Goal: Navigation & Orientation: Understand site structure

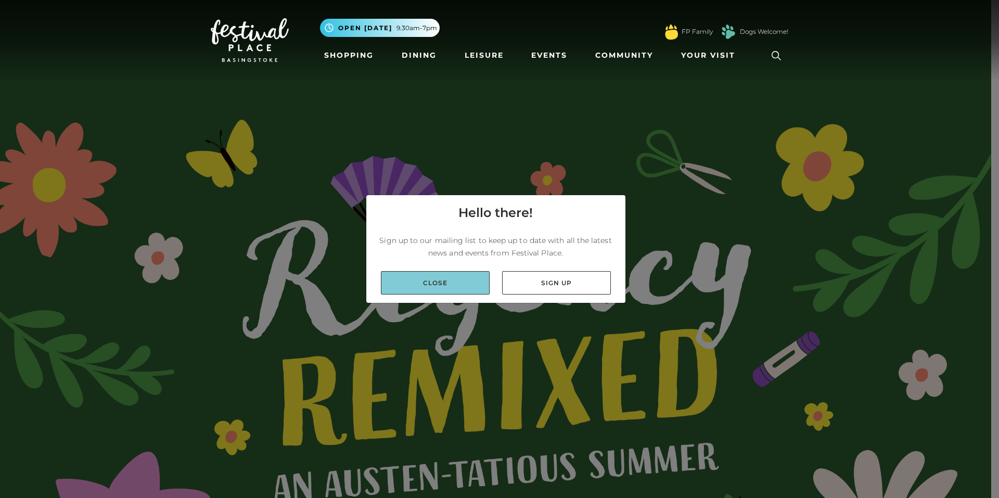
click at [436, 278] on link "Close" at bounding box center [435, 282] width 109 height 23
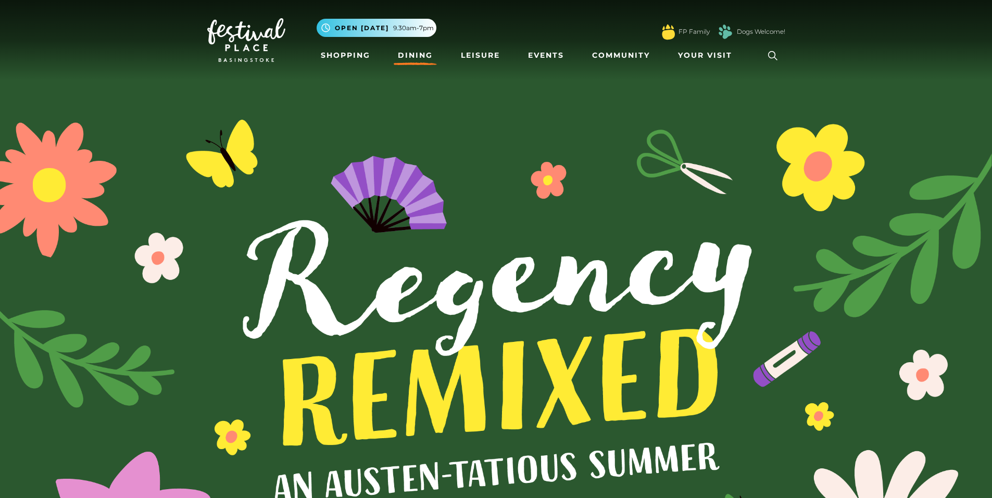
click at [414, 53] on link "Dining" at bounding box center [415, 55] width 43 height 19
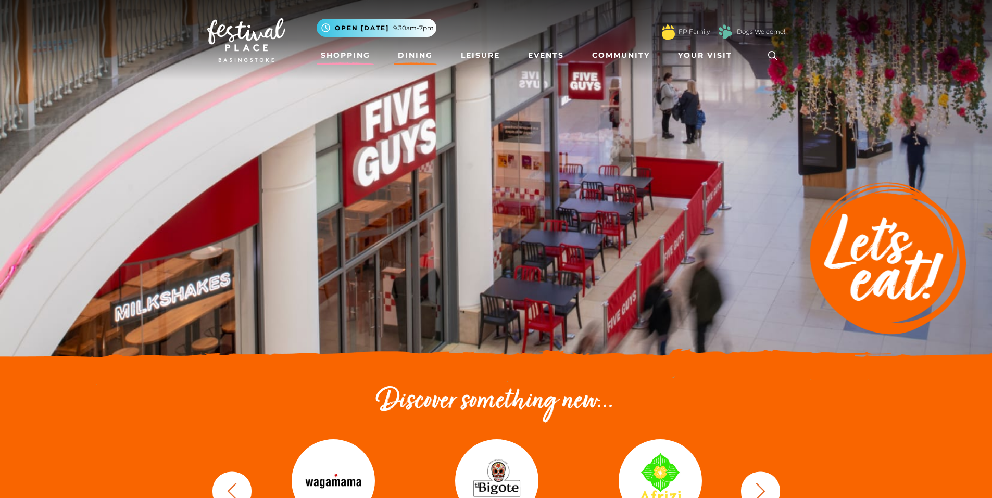
click at [346, 52] on link "Shopping" at bounding box center [345, 55] width 58 height 19
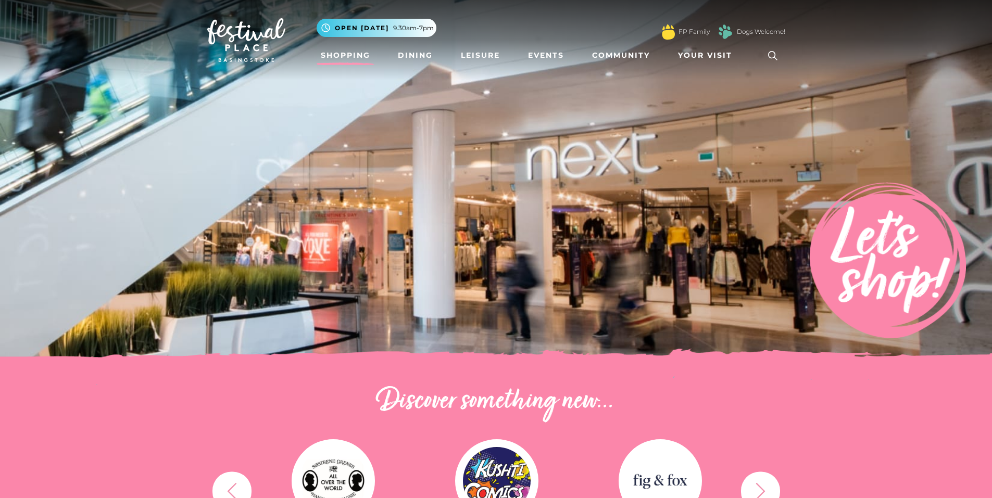
click at [246, 39] on img at bounding box center [246, 40] width 78 height 44
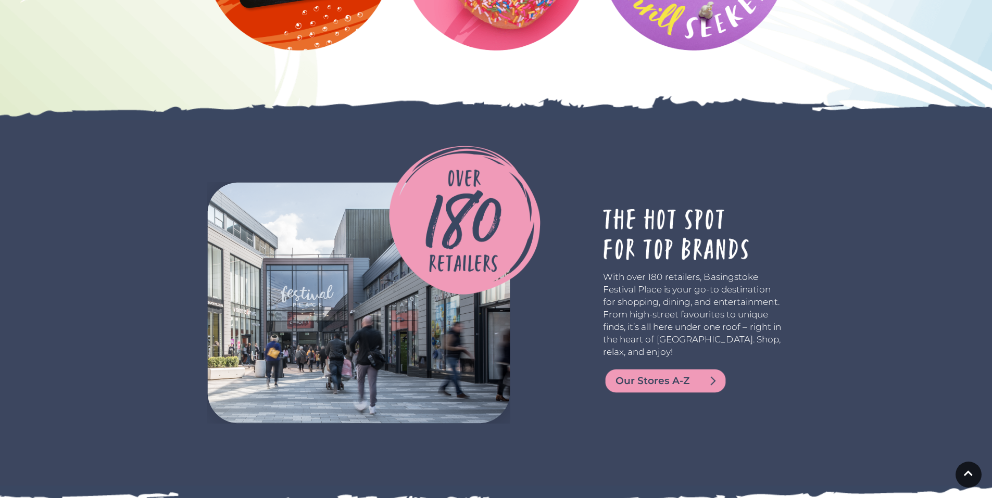
scroll to position [2421, 0]
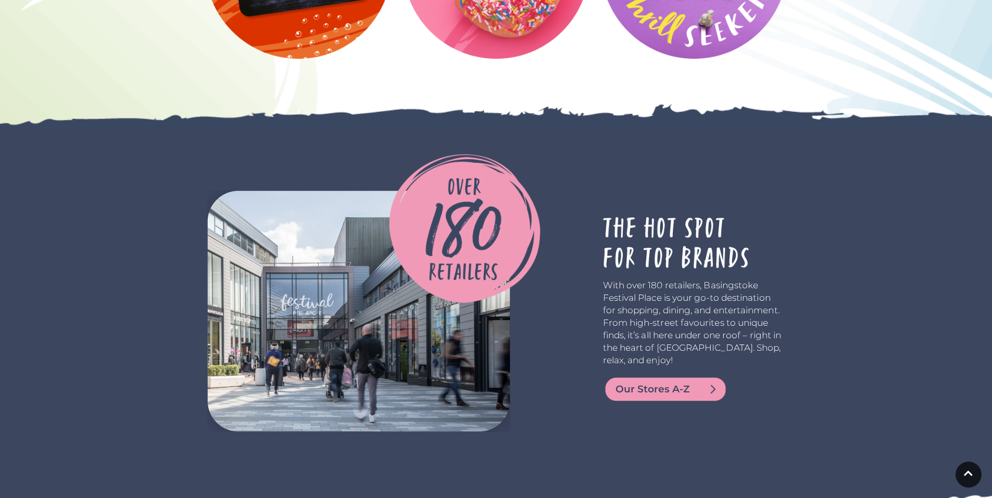
click at [649, 384] on span "Our Stores A-Z" at bounding box center [677, 389] width 125 height 15
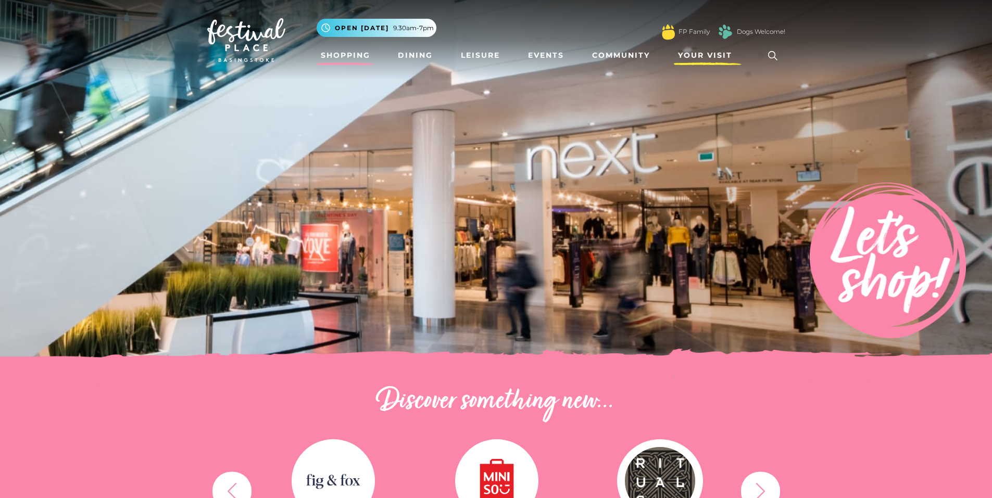
click at [705, 52] on span "Your Visit" at bounding box center [705, 55] width 54 height 11
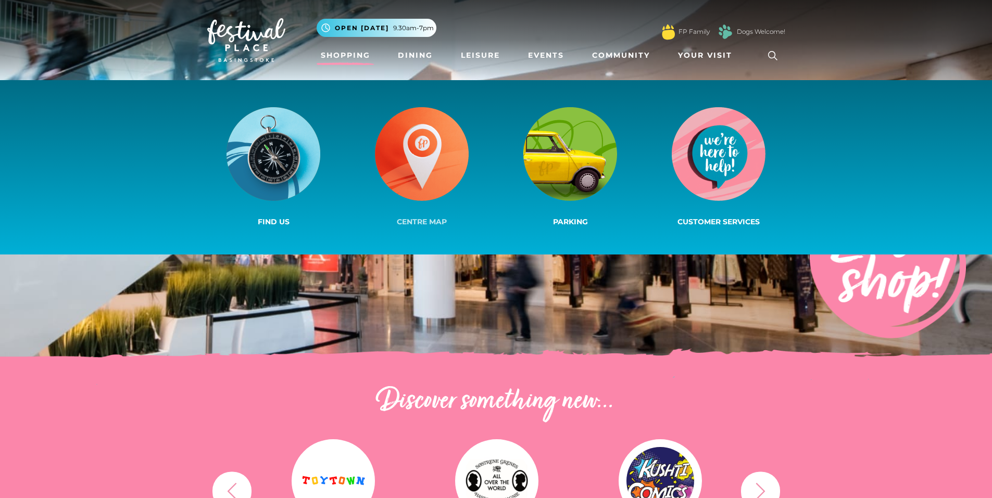
click at [422, 135] on img at bounding box center [422, 154] width 94 height 94
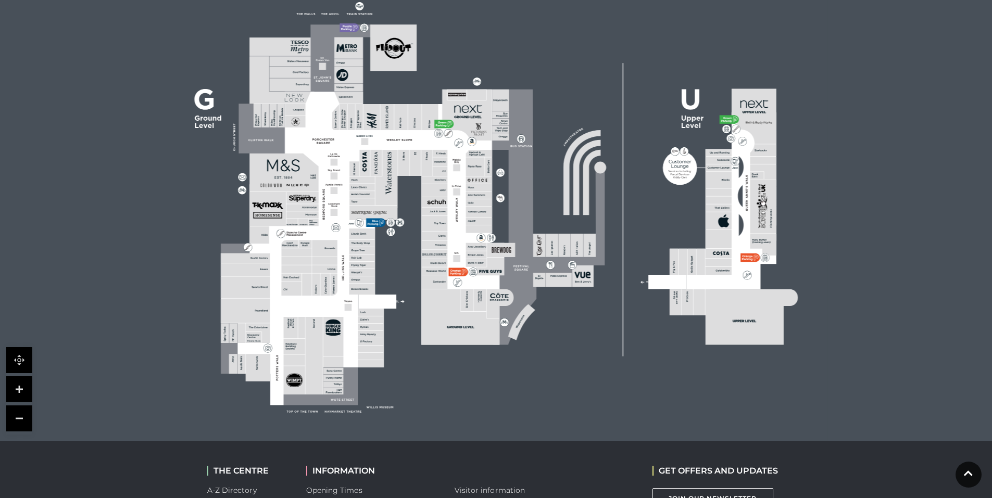
scroll to position [284, 0]
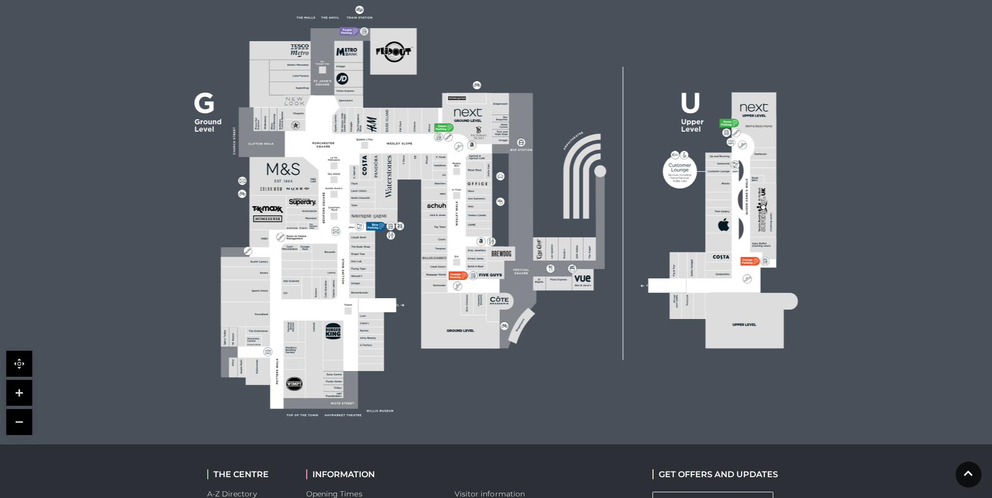
click at [20, 391] on link at bounding box center [19, 393] width 26 height 26
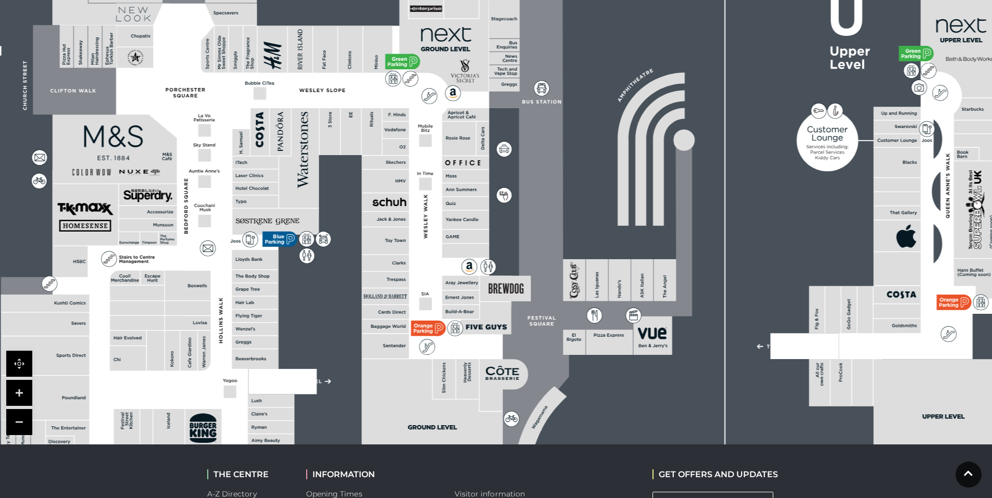
click at [20, 391] on link at bounding box center [19, 393] width 26 height 26
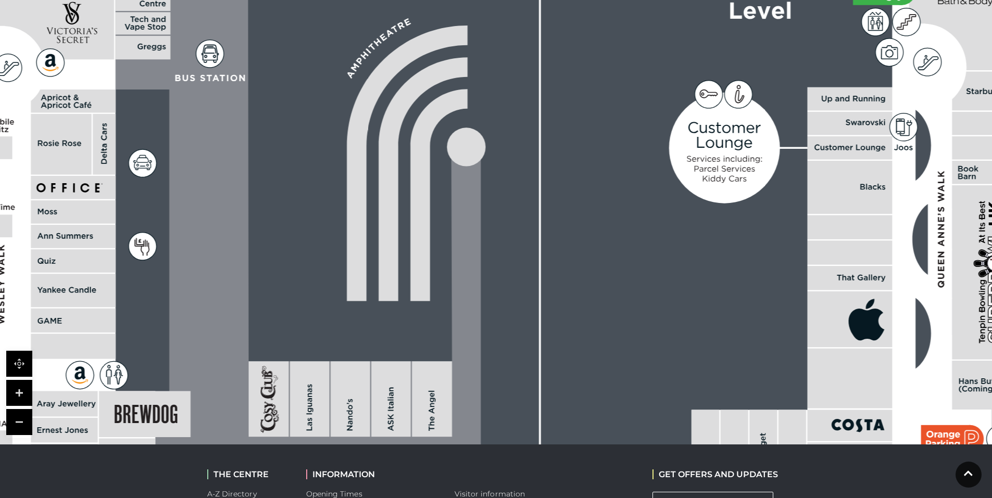
drag, startPoint x: 914, startPoint y: 214, endPoint x: 546, endPoint y: 277, distance: 373.4
click at [546, 277] on rect at bounding box center [128, 273] width 2152 height 1518
click at [18, 422] on link at bounding box center [19, 422] width 26 height 26
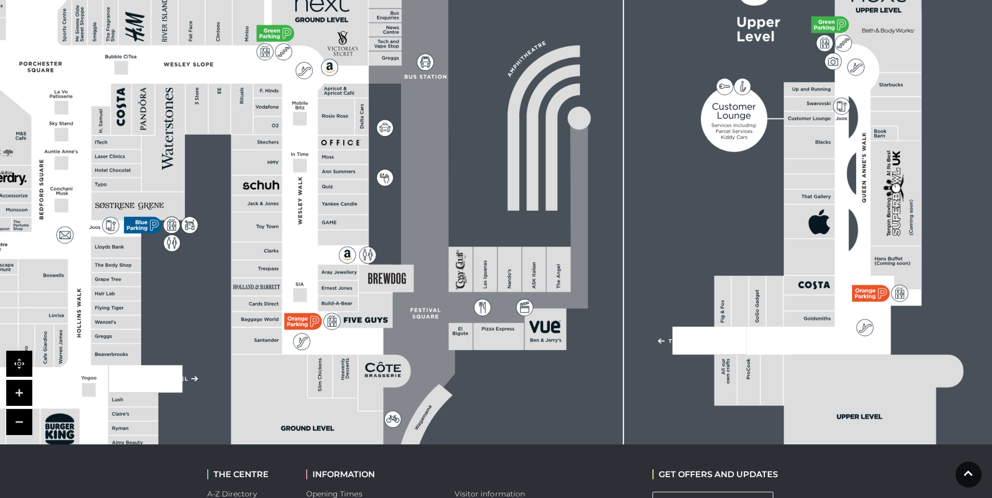
drag, startPoint x: 203, startPoint y: 386, endPoint x: 304, endPoint y: 332, distance: 114.6
click at [304, 332] on polygon at bounding box center [117, 261] width 551 height 638
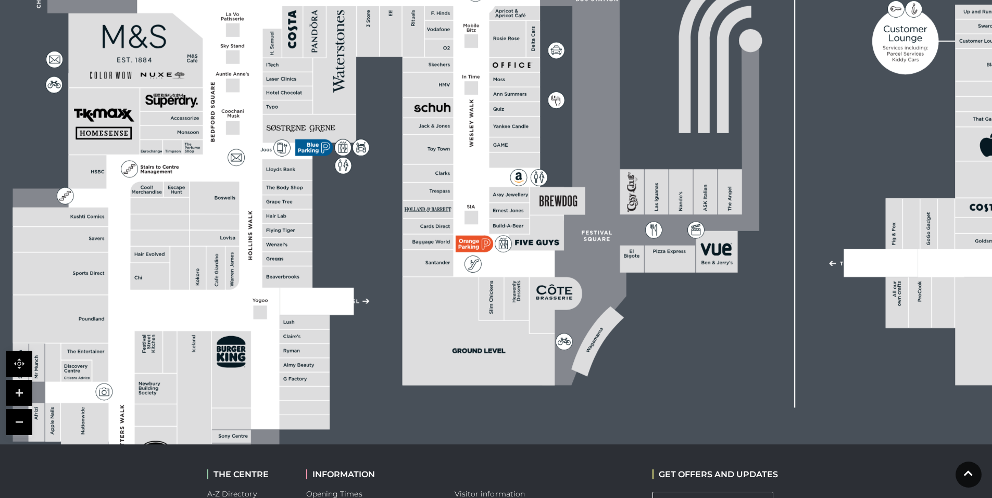
drag, startPoint x: 172, startPoint y: 260, endPoint x: 343, endPoint y: 182, distance: 188.0
click at [343, 182] on rect at bounding box center [547, 116] width 1291 height 911
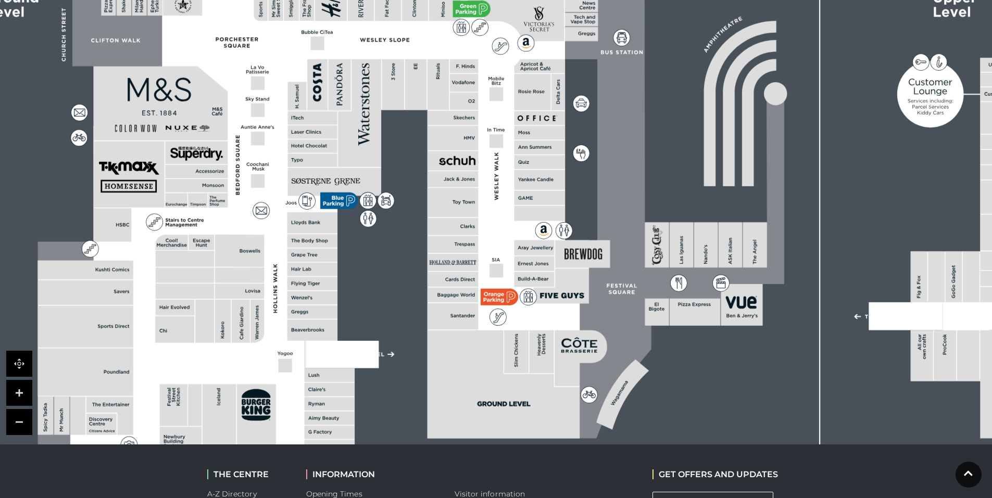
drag, startPoint x: 376, startPoint y: 364, endPoint x: 401, endPoint y: 418, distance: 59.6
click at [401, 418] on rect at bounding box center [572, 169] width 1291 height 911
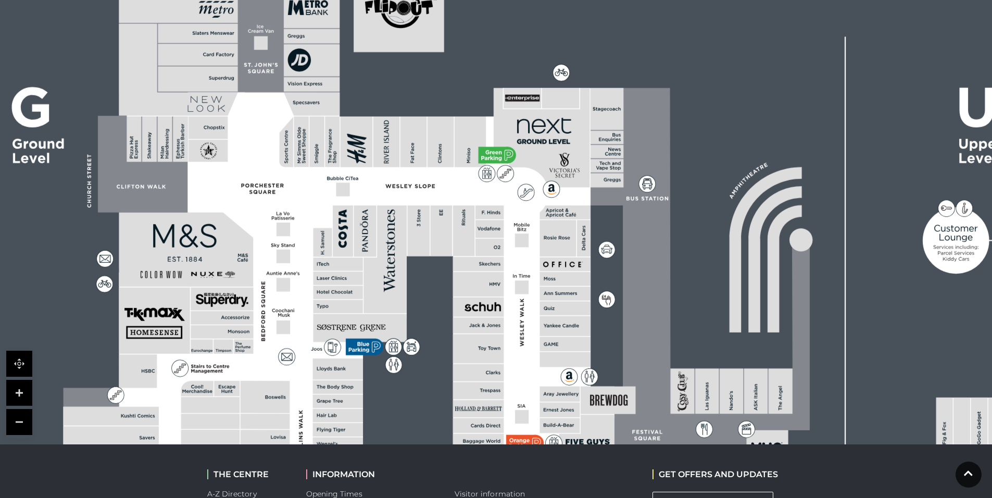
drag, startPoint x: 373, startPoint y: 272, endPoint x: 398, endPoint y: 419, distance: 148.5
click at [398, 419] on rect at bounding box center [598, 315] width 1291 height 911
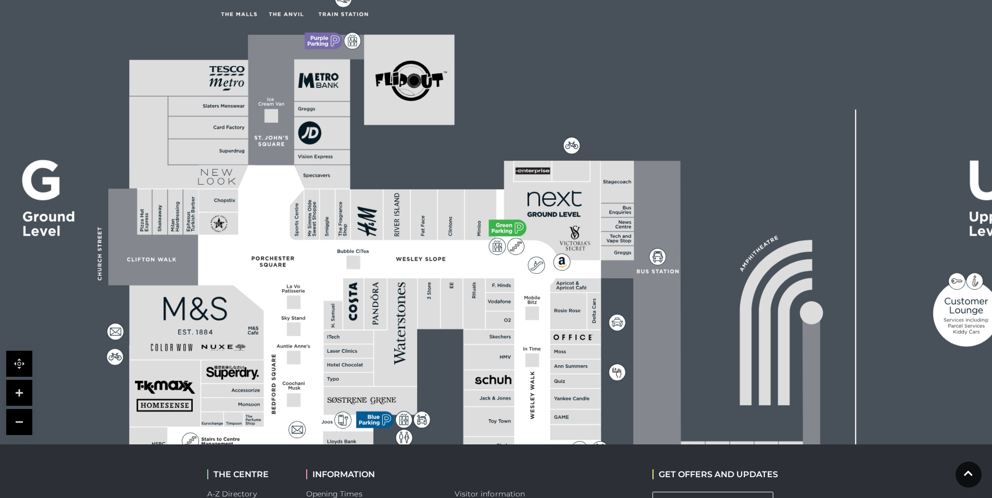
drag, startPoint x: 420, startPoint y: 301, endPoint x: 430, endPoint y: 375, distance: 74.6
click at [430, 375] on rect at bounding box center [608, 388] width 1291 height 911
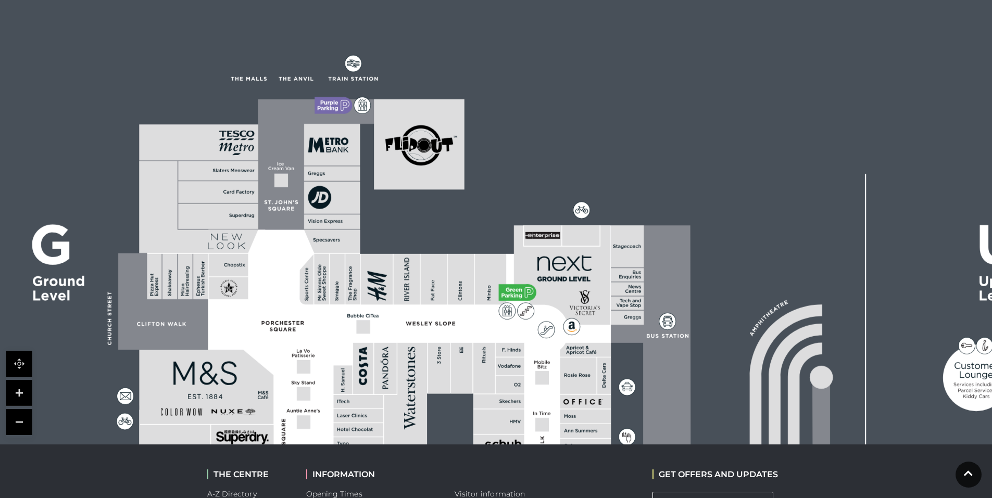
drag, startPoint x: 433, startPoint y: 218, endPoint x: 442, endPoint y: 282, distance: 64.3
click at [442, 282] on rect at bounding box center [434, 279] width 27 height 50
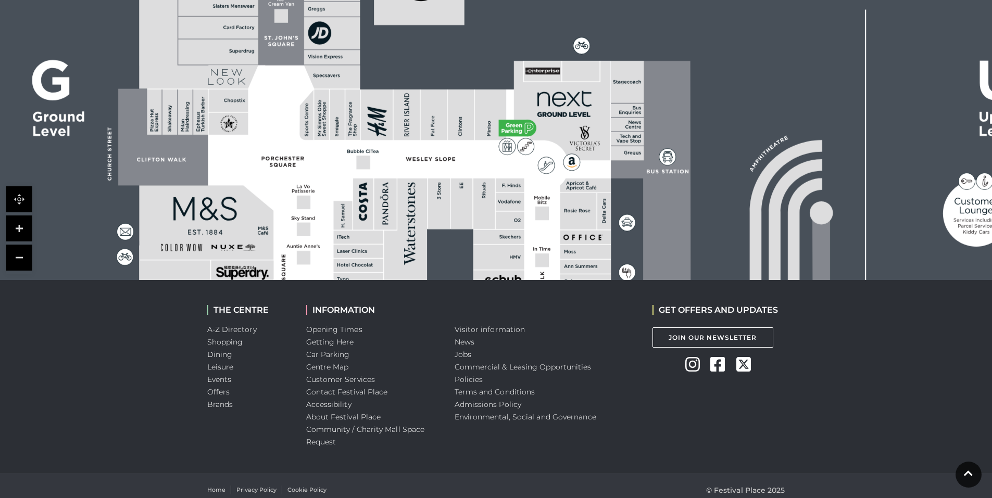
scroll to position [458, 0]
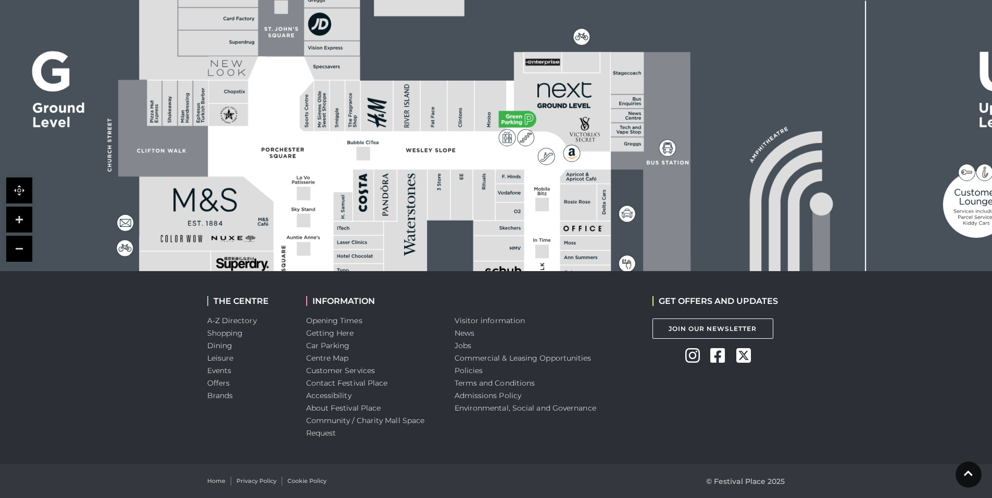
click at [19, 253] on link at bounding box center [19, 249] width 26 height 26
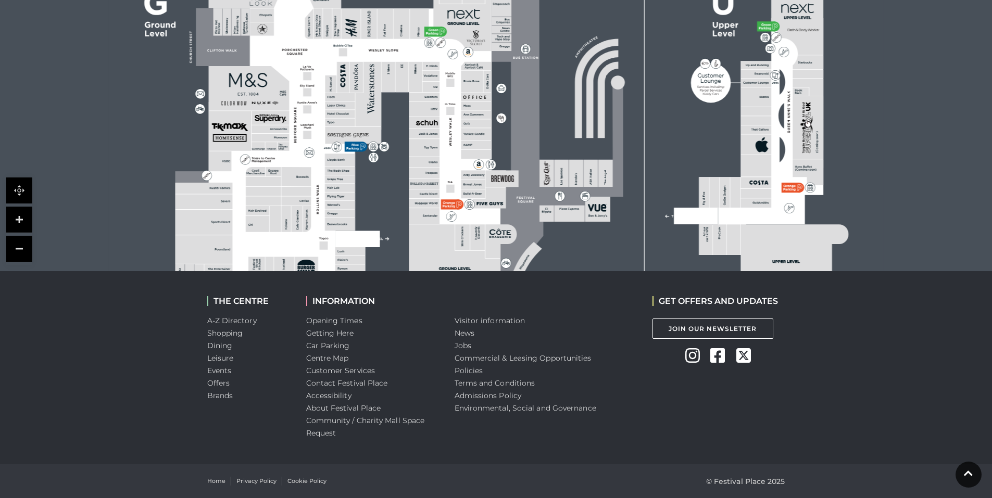
click at [19, 253] on link at bounding box center [19, 249] width 26 height 26
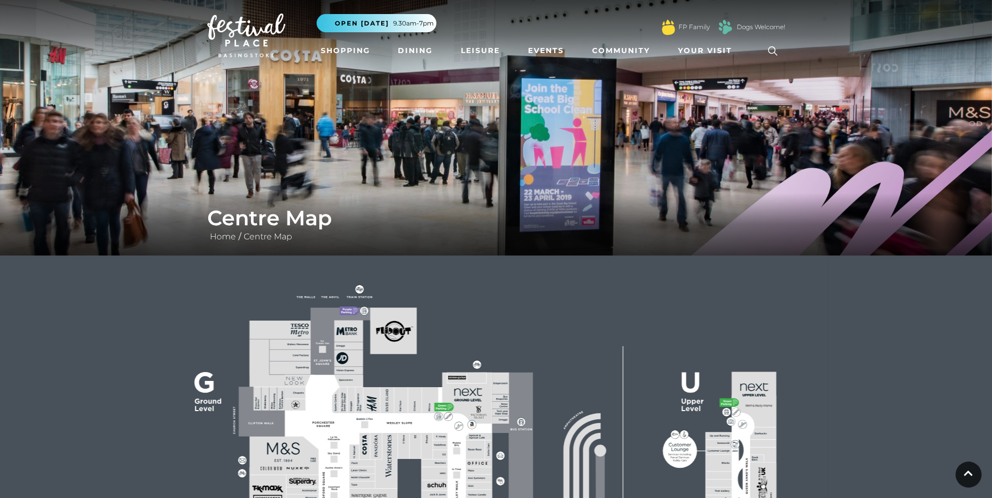
scroll to position [0, 0]
